Goal: Information Seeking & Learning: Learn about a topic

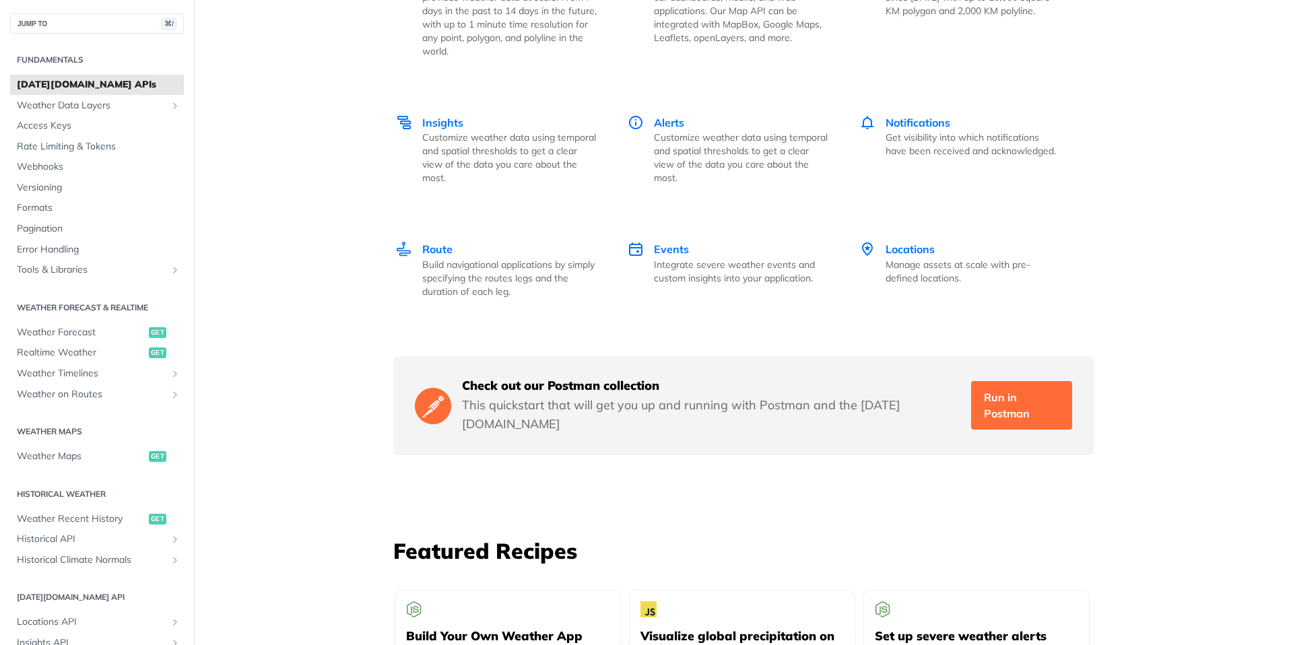
scroll to position [1745, 0]
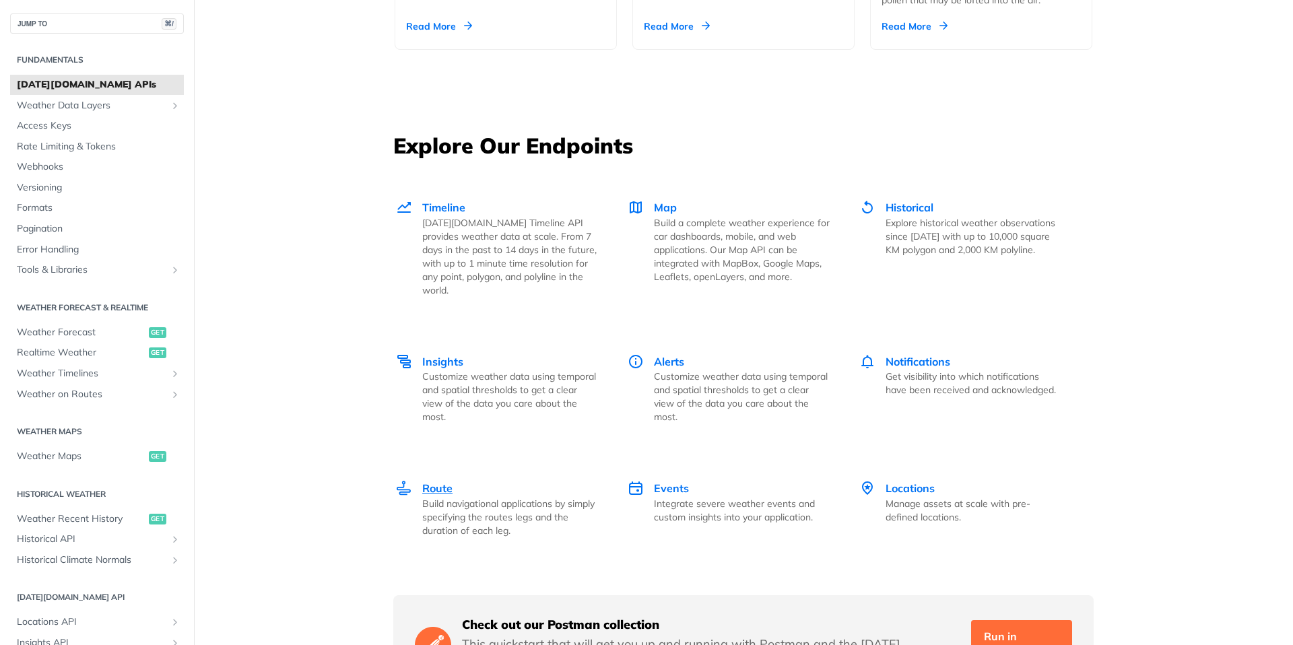
click at [436, 497] on p "Build navigational applications by simply specifying the routes legs and the du…" at bounding box center [510, 517] width 176 height 40
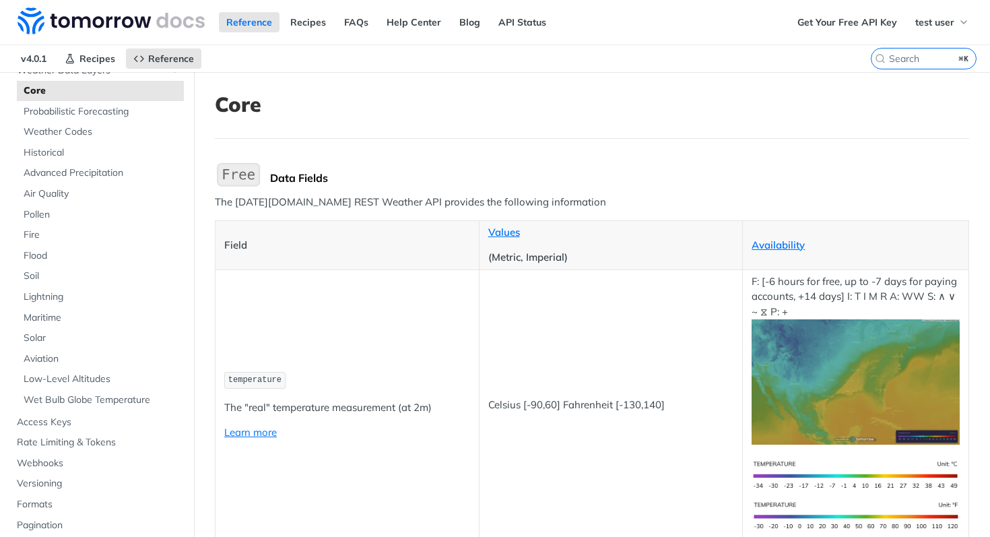
scroll to position [104, 0]
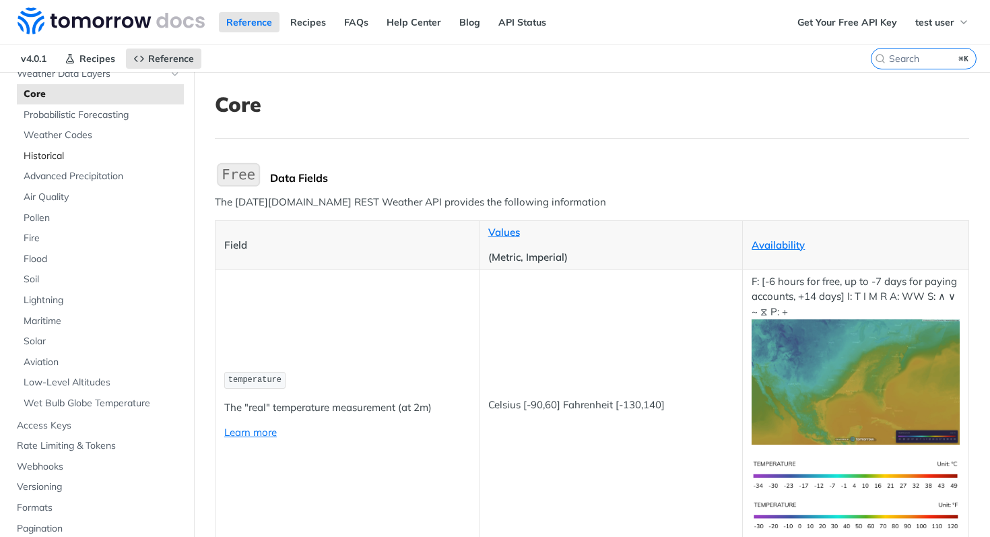
click at [73, 149] on span "Historical" at bounding box center [102, 155] width 157 height 13
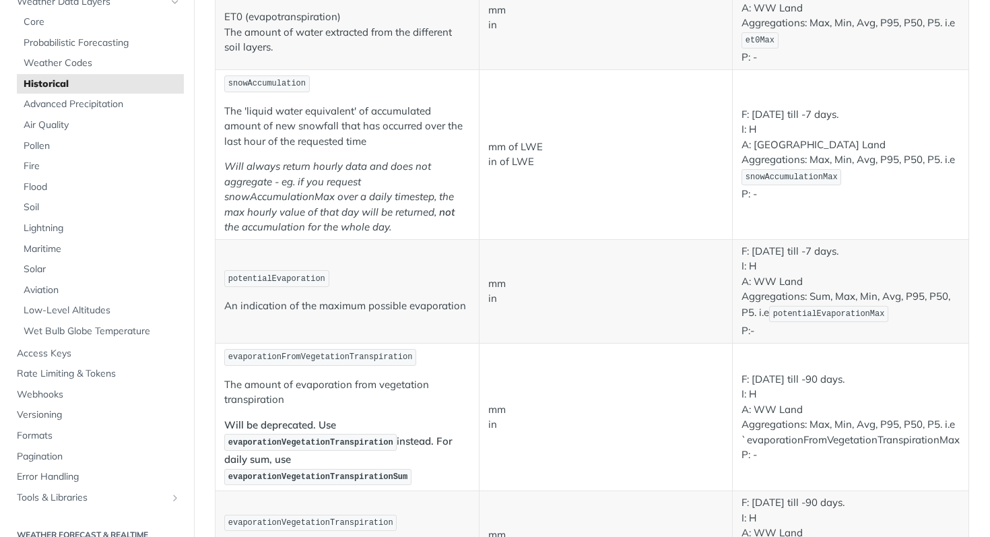
scroll to position [1415, 0]
